Goal: Task Accomplishment & Management: Manage account settings

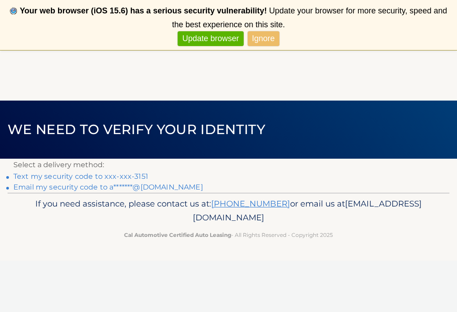
click at [133, 172] on link "Text my security code to xxx-xxx-3151" at bounding box center [80, 176] width 135 height 8
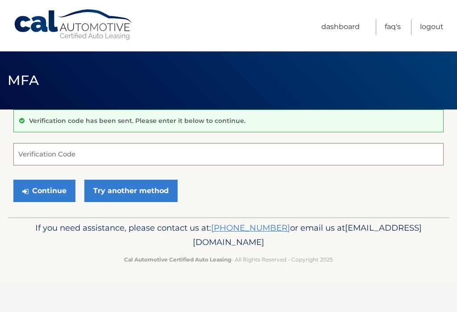
click at [101, 148] on input "Verification Code" at bounding box center [228, 154] width 431 height 22
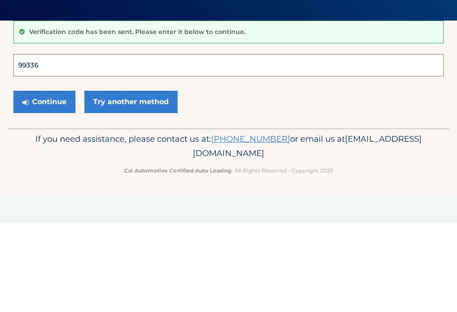
type input "993363"
click at [44, 180] on button "Continue" at bounding box center [44, 191] width 62 height 22
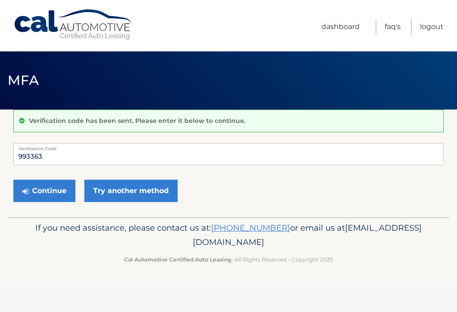
click at [56, 188] on button "Continue" at bounding box center [44, 191] width 62 height 22
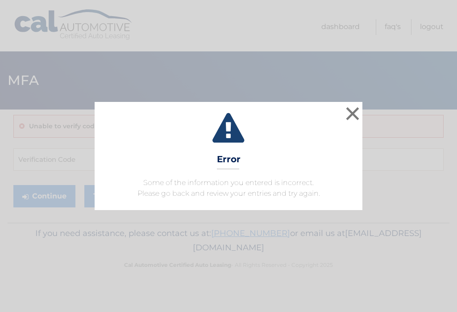
click at [358, 109] on button "×" at bounding box center [353, 114] width 18 height 18
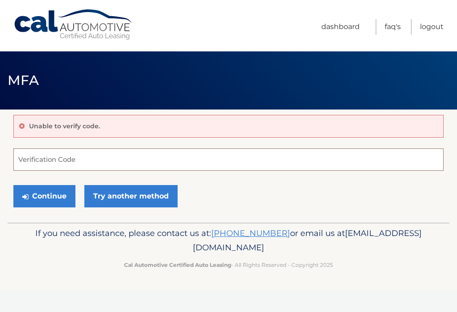
click at [105, 164] on input "Verification Code" at bounding box center [228, 159] width 431 height 22
type input "993363"
click at [50, 196] on button "Continue" at bounding box center [44, 196] width 62 height 22
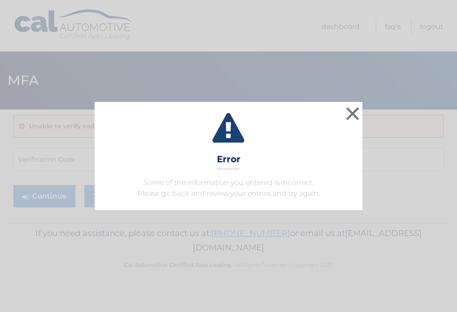
click at [353, 118] on button "×" at bounding box center [353, 114] width 18 height 18
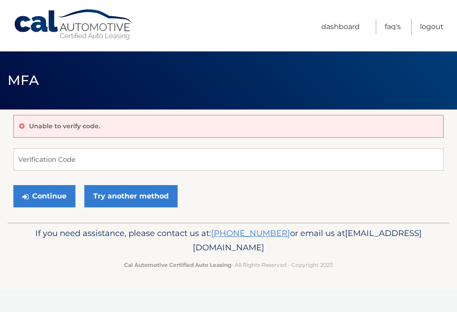
click at [156, 201] on link "Try another method" at bounding box center [130, 196] width 93 height 22
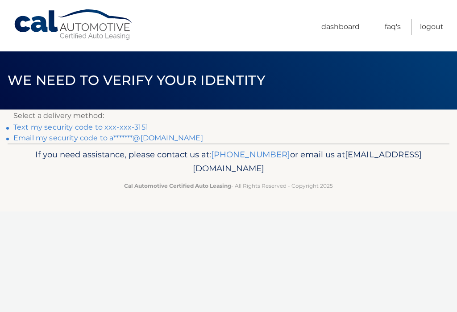
click at [138, 124] on link "Text my security code to xxx-xxx-3151" at bounding box center [80, 127] width 135 height 8
